Goal: Task Accomplishment & Management: Use online tool/utility

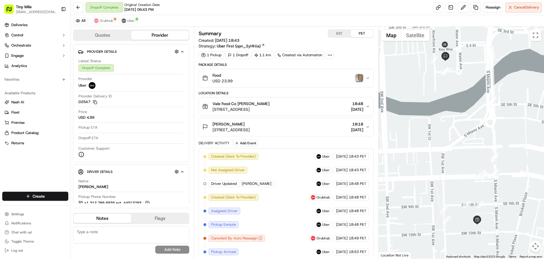
scroll to position [39, 0]
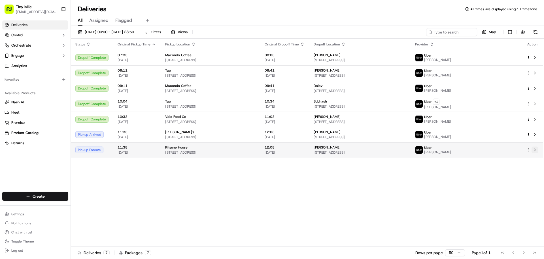
click at [537, 148] on button at bounding box center [535, 149] width 7 height 7
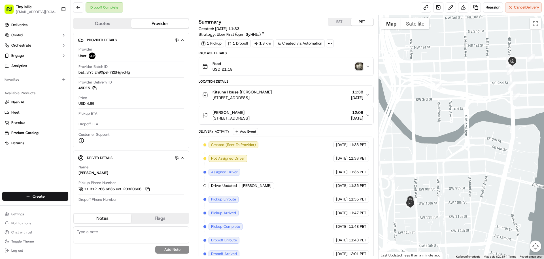
click at [362, 69] on img "button" at bounding box center [359, 66] width 8 height 8
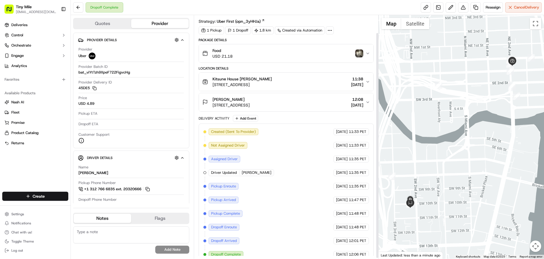
scroll to position [20, 0]
